Goal: Information Seeking & Learning: Learn about a topic

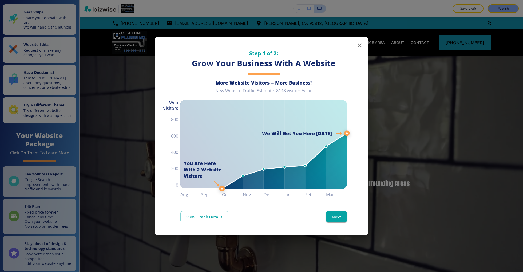
click at [360, 42] on button "button" at bounding box center [359, 45] width 11 height 11
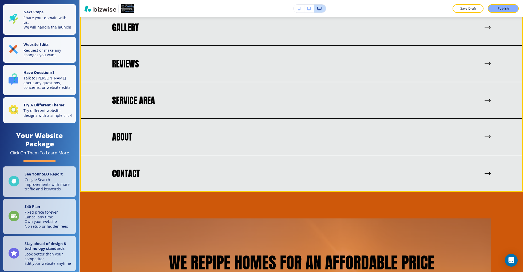
scroll to position [1297, 0]
click at [233, 32] on div "GALLERY" at bounding box center [301, 27] width 379 height 10
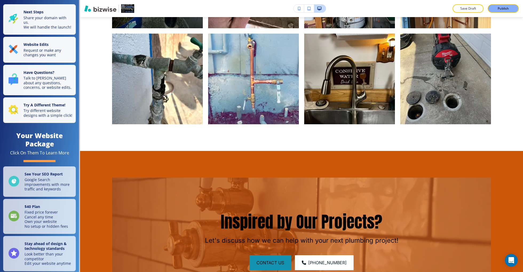
scroll to position [0, 0]
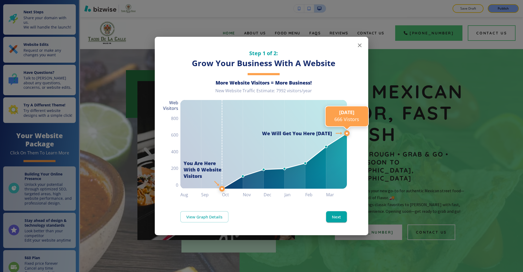
click at [356, 43] on button "button" at bounding box center [359, 45] width 11 height 11
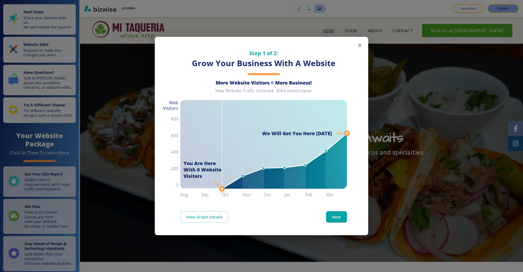
click at [361, 43] on icon "button" at bounding box center [360, 45] width 6 height 6
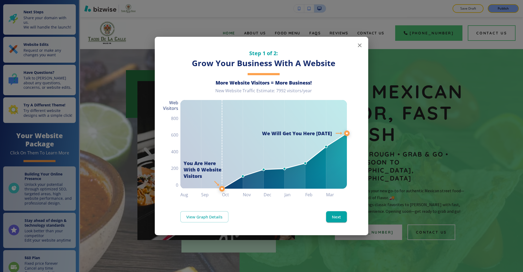
click at [362, 46] on icon "button" at bounding box center [360, 45] width 6 height 6
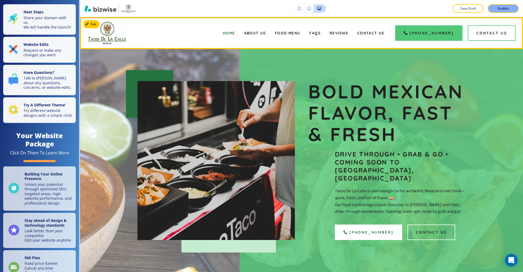
click at [111, 38] on img at bounding box center [107, 33] width 38 height 22
click at [261, 35] on div "About Us" at bounding box center [255, 32] width 31 height 21
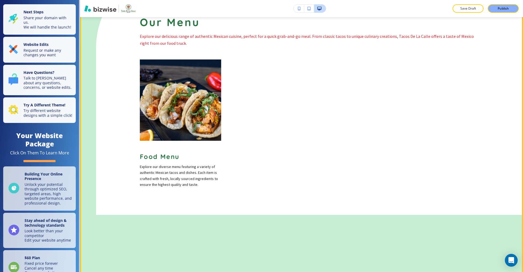
scroll to position [546, 0]
click at [168, 152] on span "Food Menu" at bounding box center [160, 156] width 40 height 8
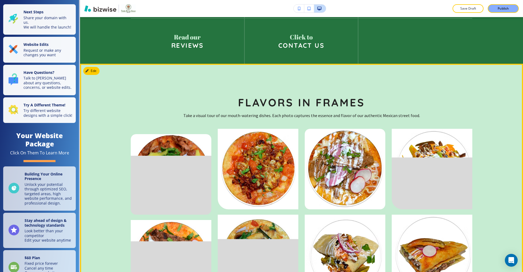
scroll to position [1052, 0]
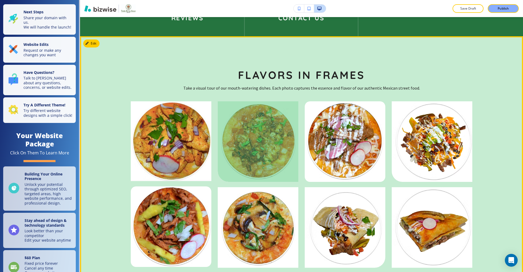
click at [274, 141] on div at bounding box center [258, 141] width 81 height 81
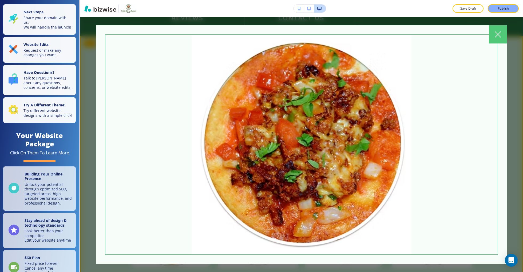
click at [495, 35] on icon at bounding box center [498, 34] width 6 height 6
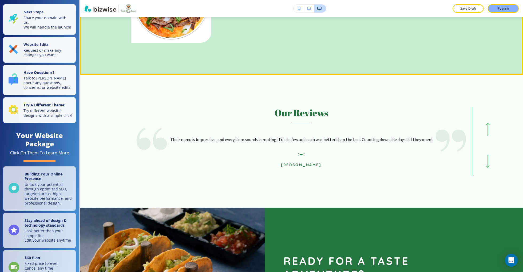
scroll to position [1376, 0]
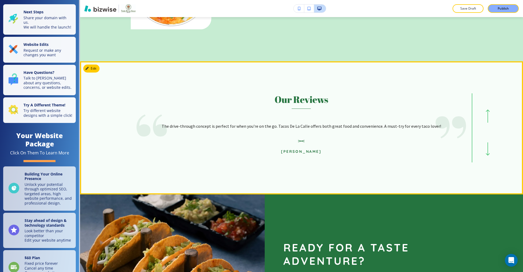
click at [489, 143] on icon "button" at bounding box center [488, 149] width 4 height 13
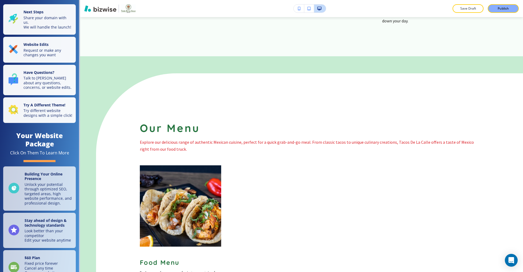
scroll to position [0, 0]
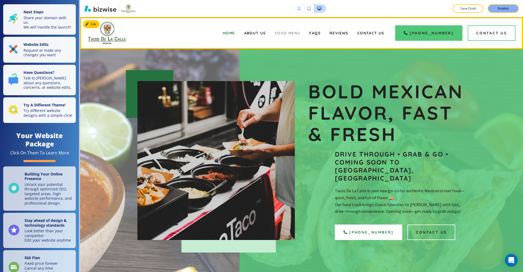
click at [301, 33] on span "Food Menu" at bounding box center [288, 33] width 26 height 5
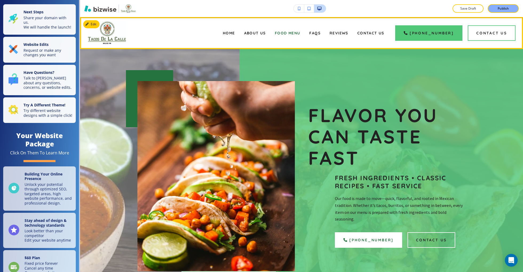
click at [321, 30] on div "FAQs" at bounding box center [315, 32] width 20 height 21
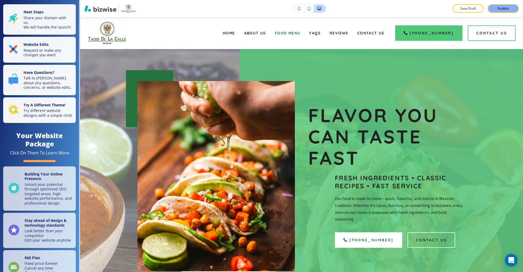
click at [322, 38] on div "FAQs" at bounding box center [315, 32] width 20 height 21
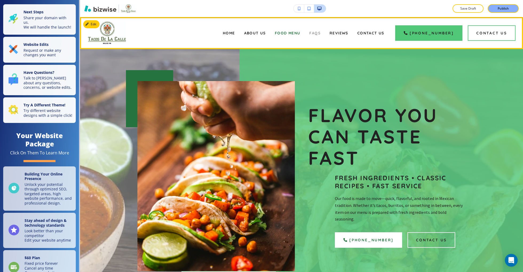
click at [321, 34] on span "FAQs" at bounding box center [314, 33] width 11 height 5
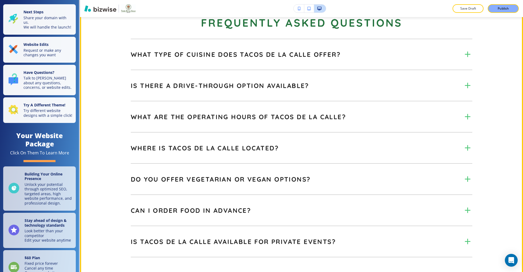
scroll to position [302, 0]
click at [291, 101] on div "Is there a drive-through option available? Yes, for your convenience, Tacos De …" at bounding box center [302, 91] width 342 height 21
click at [293, 101] on div "Is there a drive-through option available? Yes, for your convenience, Tacos De …" at bounding box center [302, 91] width 342 height 21
click at [460, 89] on div "Is there a drive-through option available?" at bounding box center [297, 85] width 332 height 8
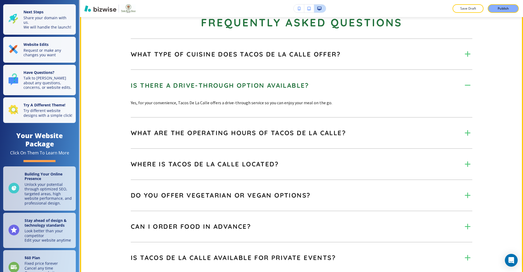
click at [460, 89] on div "Is there a drive-through option available?" at bounding box center [297, 85] width 332 height 8
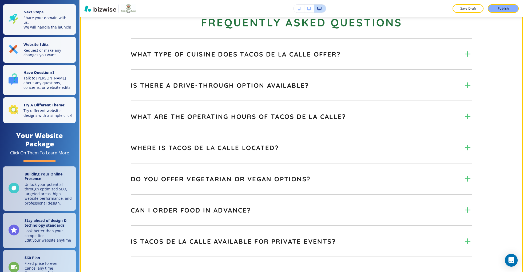
click at [462, 58] on div "What type of cuisine does Tacos De La Calle offer?" at bounding box center [297, 54] width 332 height 8
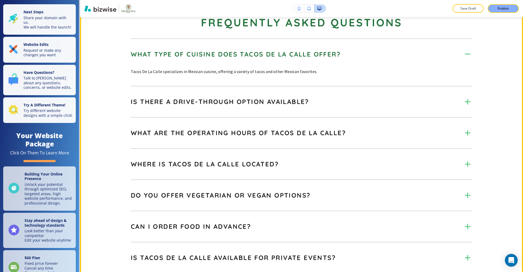
click at [462, 58] on div "What type of cuisine does Tacos De La Calle offer?" at bounding box center [297, 54] width 332 height 8
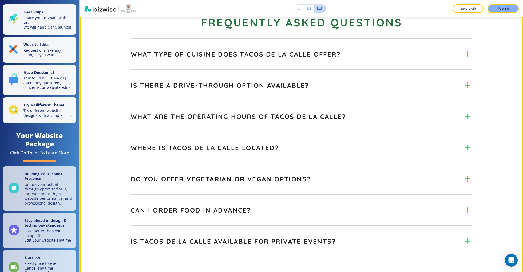
scroll to position [329, 0]
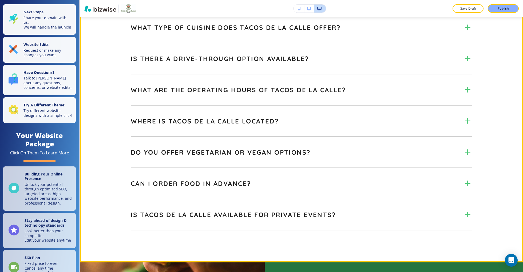
click at [465, 106] on div "What are the operating hours of Tacos De La Calle? We are open daily from 11:00…" at bounding box center [302, 95] width 342 height 21
click at [465, 94] on icon at bounding box center [467, 89] width 9 height 9
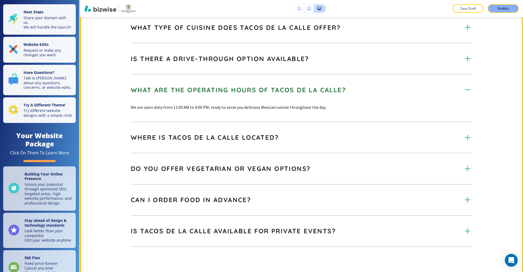
click at [465, 94] on icon at bounding box center [467, 89] width 9 height 9
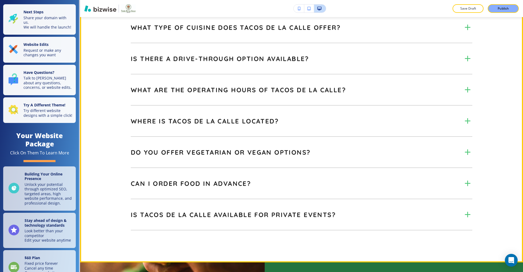
scroll to position [361, 0]
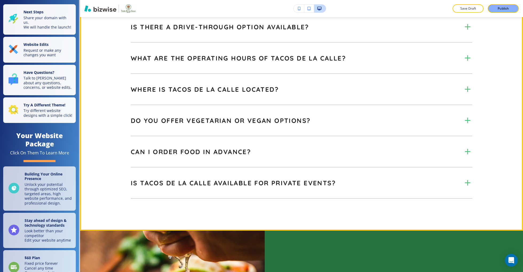
click at [459, 93] on div "Where is Tacos De La Calle located?" at bounding box center [297, 89] width 332 height 8
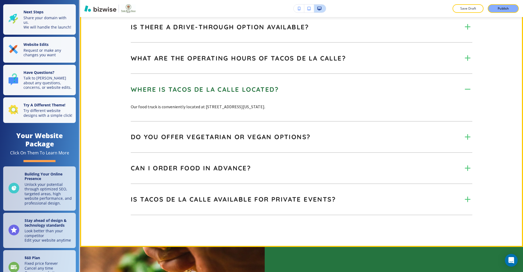
click at [459, 93] on div "Where is Tacos De La Calle located?" at bounding box center [297, 89] width 332 height 8
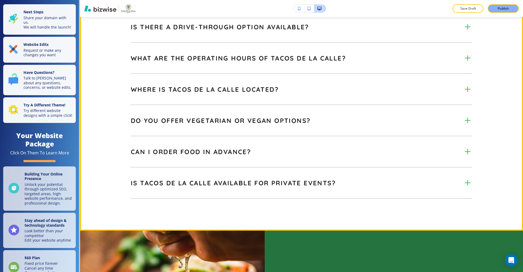
scroll to position [389, 0]
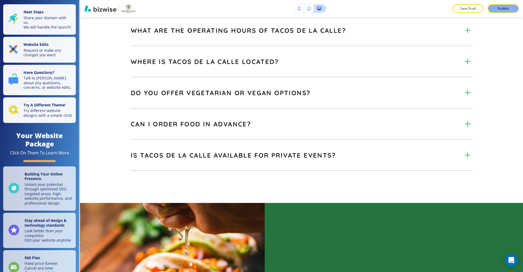
click at [385, 109] on div "Do you offer vegetarian or vegan options? Our menu includes a variety of option…" at bounding box center [302, 92] width 342 height 31
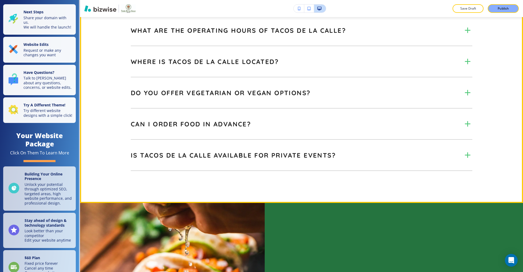
click at [465, 97] on icon at bounding box center [467, 92] width 9 height 9
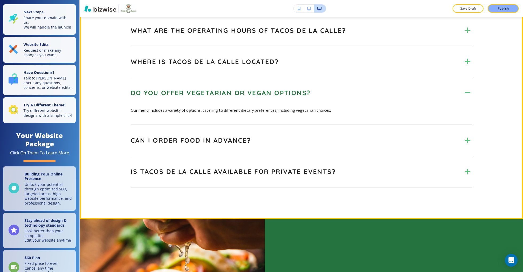
click at [465, 97] on icon at bounding box center [467, 92] width 9 height 9
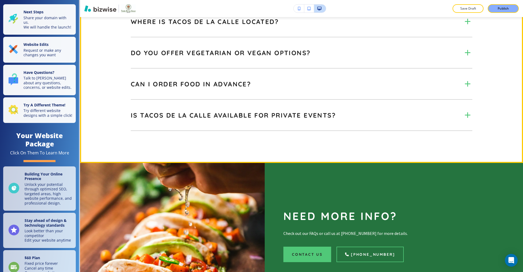
scroll to position [429, 0]
click at [463, 89] on icon at bounding box center [467, 83] width 9 height 9
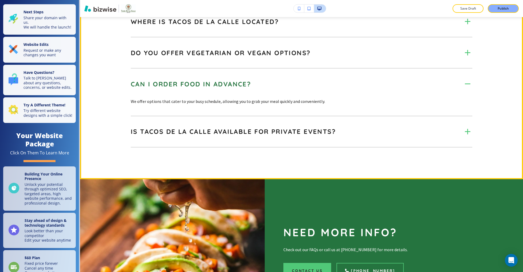
click at [463, 89] on icon at bounding box center [467, 83] width 9 height 9
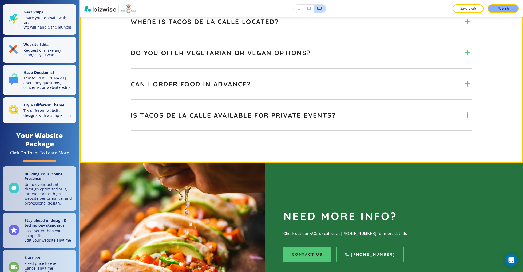
click at [462, 119] on div "Is Tacos De La Calle available for private events?" at bounding box center [297, 115] width 332 height 8
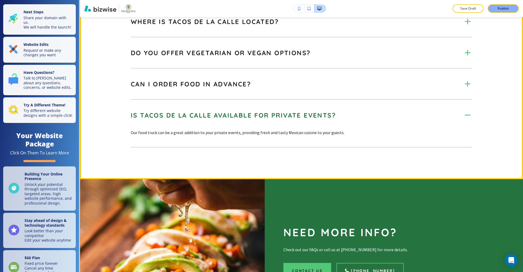
click at [462, 119] on div "Is Tacos De La Calle available for private events?" at bounding box center [297, 115] width 332 height 8
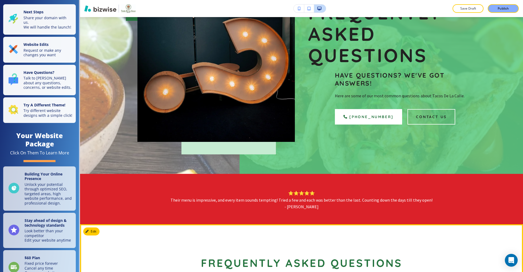
scroll to position [0, 0]
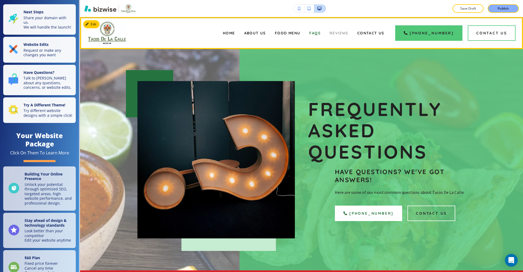
click at [348, 31] on span "Reviews" at bounding box center [339, 33] width 19 height 5
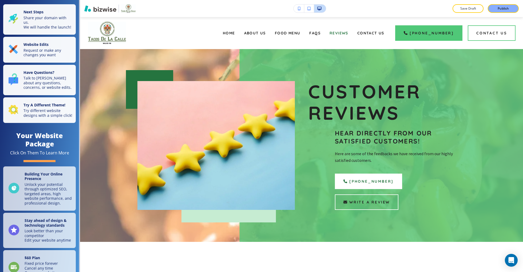
click at [234, 28] on div "Home" at bounding box center [228, 32] width 21 height 21
click at [235, 33] on span "Home" at bounding box center [229, 33] width 12 height 5
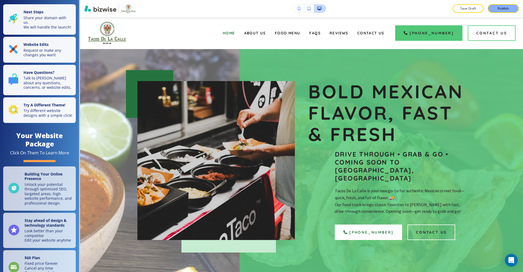
click at [260, 37] on div "About Us" at bounding box center [255, 32] width 31 height 21
click at [261, 36] on div "About Us" at bounding box center [255, 32] width 31 height 21
click at [264, 32] on span "About Us" at bounding box center [255, 33] width 22 height 5
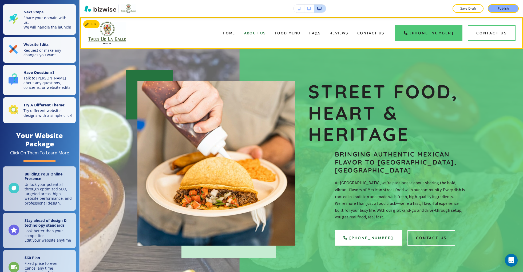
click at [234, 38] on div "Home" at bounding box center [228, 32] width 21 height 21
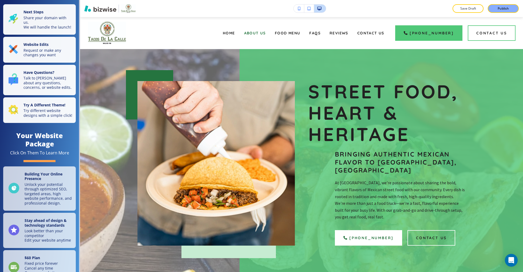
click at [235, 36] on div "Home" at bounding box center [228, 32] width 21 height 21
click at [235, 32] on span "Home" at bounding box center [229, 33] width 12 height 5
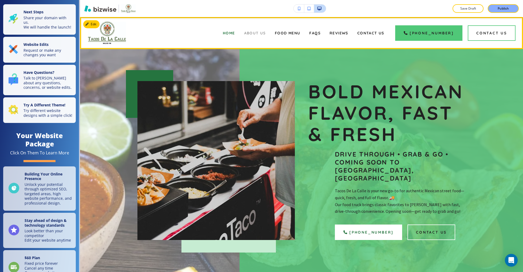
click at [262, 34] on span "About Us" at bounding box center [255, 33] width 22 height 5
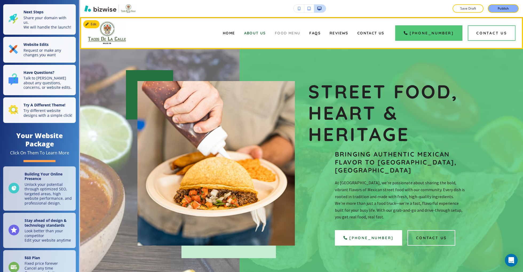
click at [300, 34] on span "Food Menu" at bounding box center [288, 33] width 26 height 5
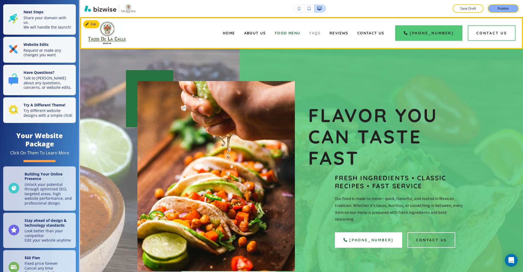
click at [321, 31] on span "FAQs" at bounding box center [314, 33] width 11 height 5
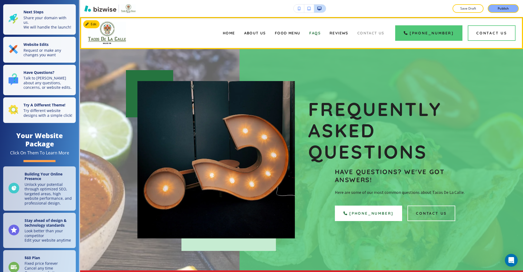
click at [374, 31] on span "Contact Us" at bounding box center [370, 33] width 27 height 5
